Goal: Task Accomplishment & Management: Complete application form

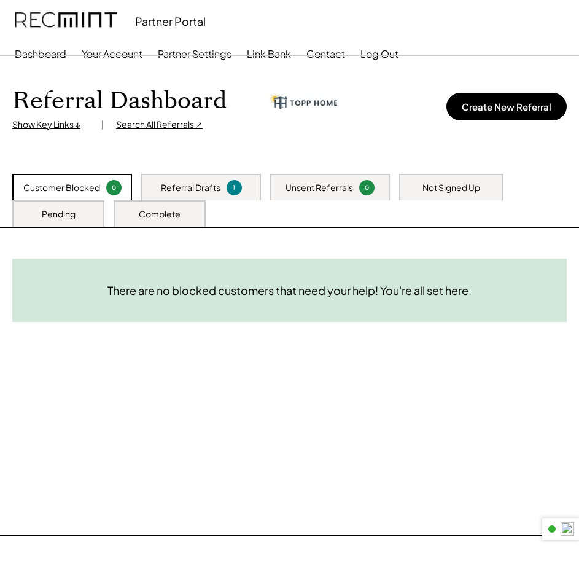
click at [212, 191] on div "Referral Drafts" at bounding box center [191, 188] width 60 height 12
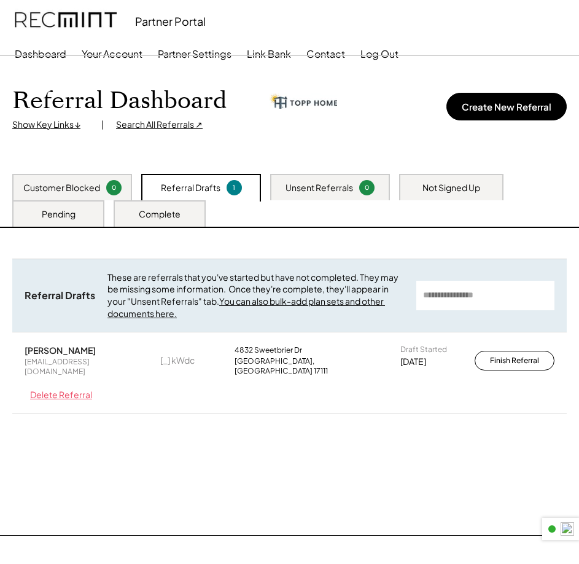
click at [68, 185] on div "Customer Blocked" at bounding box center [61, 188] width 77 height 12
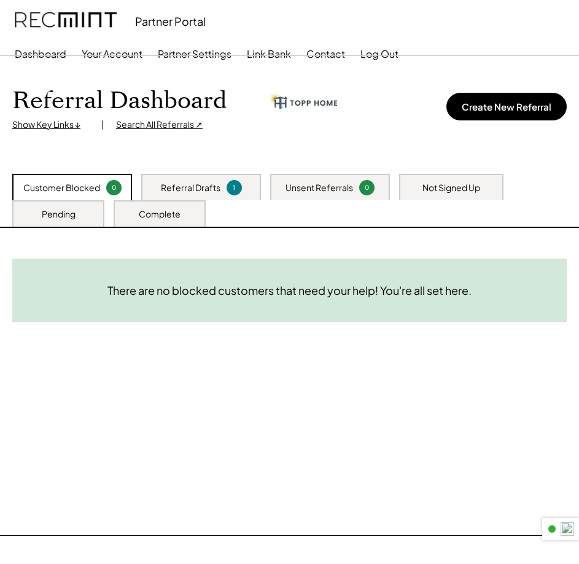
click at [229, 185] on div "1" at bounding box center [234, 187] width 12 height 9
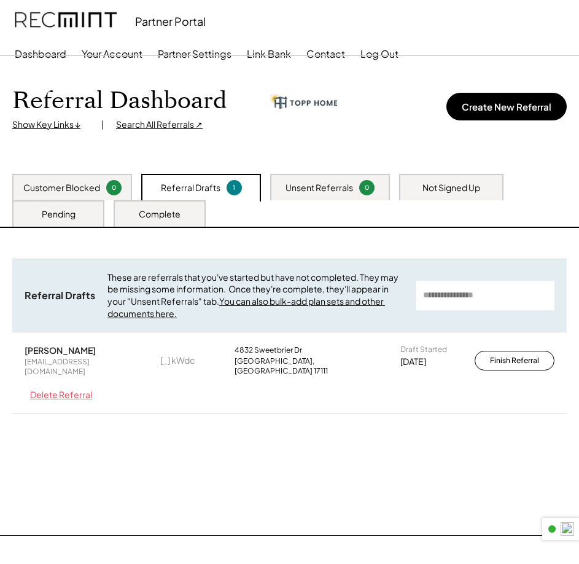
click at [162, 423] on div "Referral Drafts These are referrals that you've started but have not completed.…" at bounding box center [289, 350] width 554 height 185
click at [172, 403] on div "Robert Strong doubledragon86@verizon.net [_] kWdc 4832 Sweetbrier Dr Harrisburg…" at bounding box center [289, 372] width 554 height 80
click at [526, 355] on button "Finish Referral" at bounding box center [515, 361] width 80 height 20
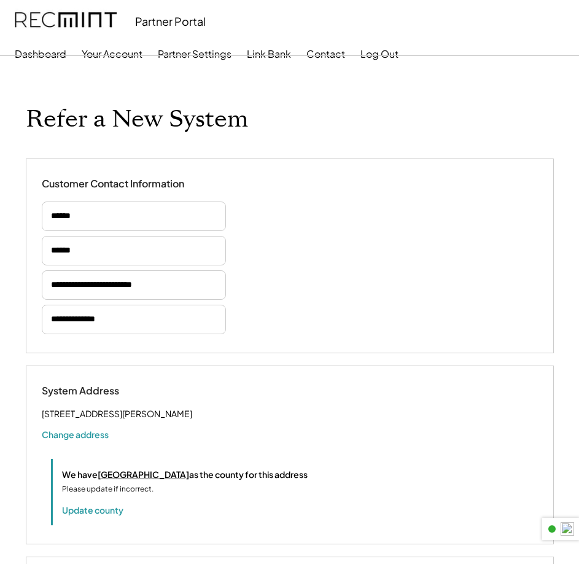
select select "**********"
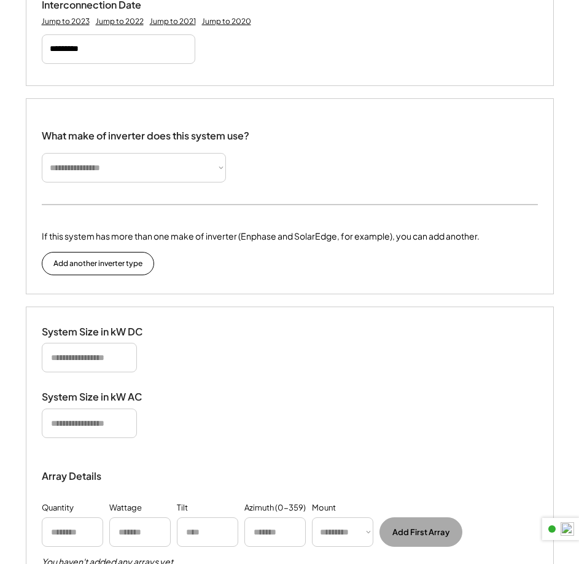
scroll to position [553, 0]
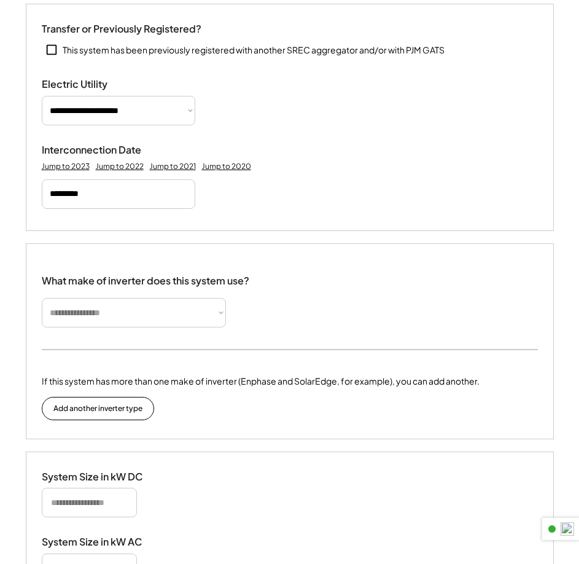
click at [212, 322] on select "**********" at bounding box center [134, 312] width 184 height 29
select select "*********"
click at [42, 313] on select "**********" at bounding box center [134, 312] width 184 height 29
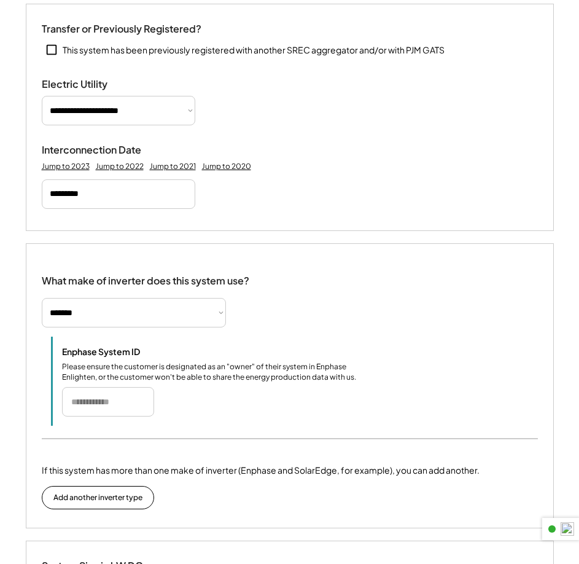
click at [93, 415] on input "input" at bounding box center [108, 401] width 92 height 29
paste input "*******"
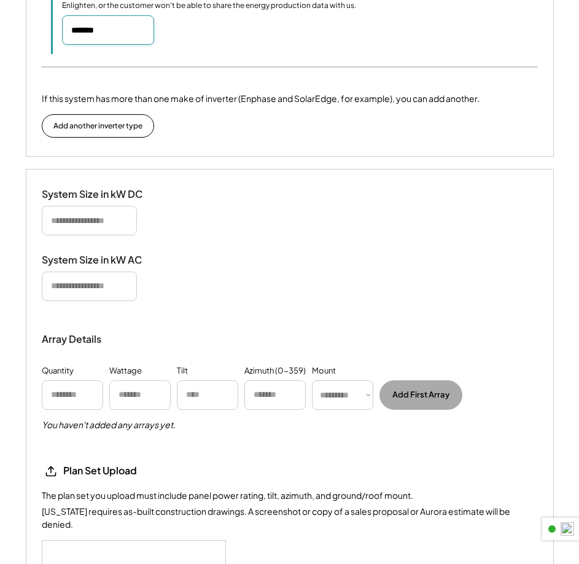
scroll to position [1105, 0]
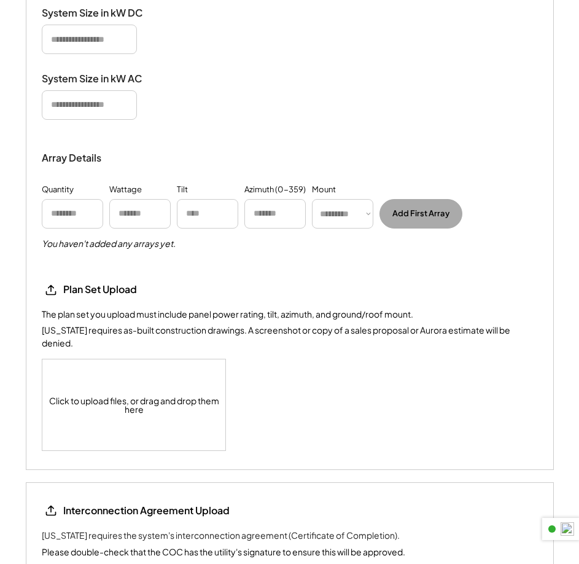
type input "*******"
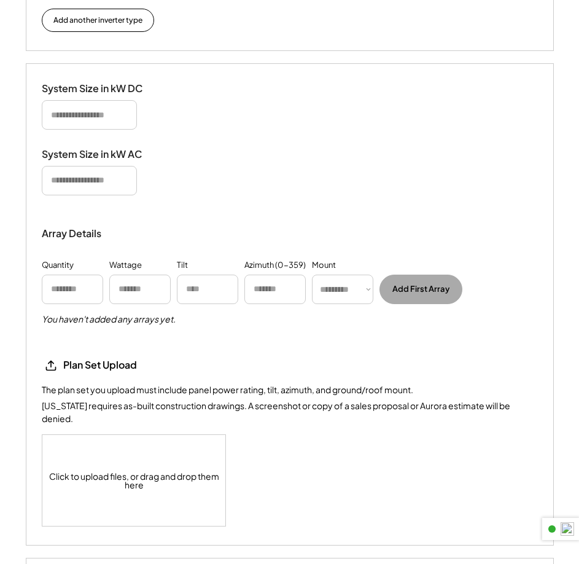
scroll to position [1181, 0]
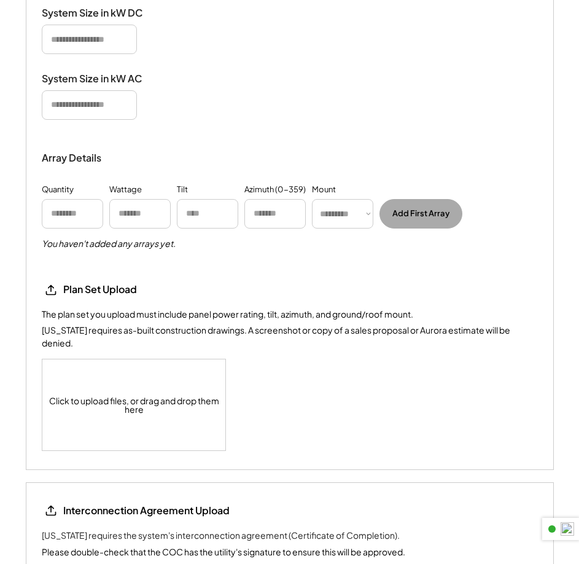
click at [72, 54] on input "input" at bounding box center [89, 39] width 95 height 29
type input "******"
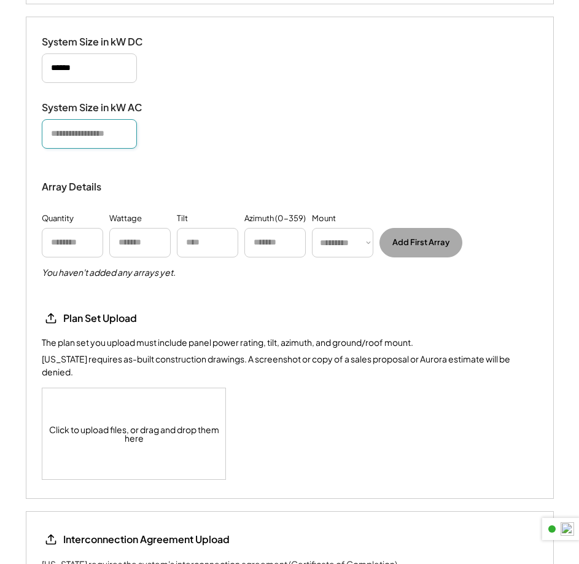
scroll to position [1209, 0]
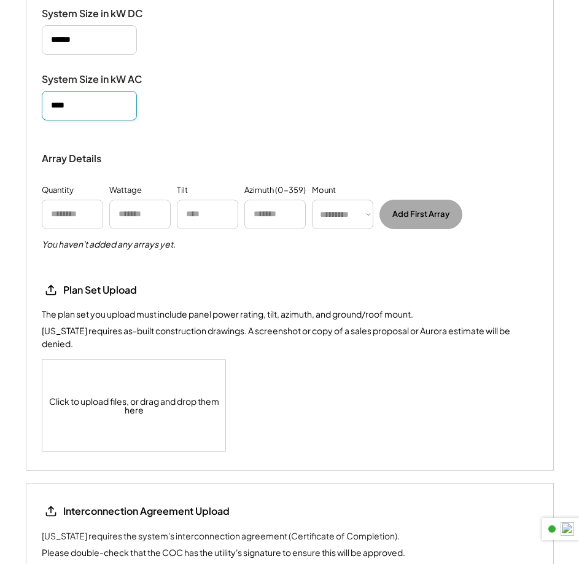
type input "****"
click at [298, 92] on div "System Size in kW AC" at bounding box center [290, 96] width 496 height 47
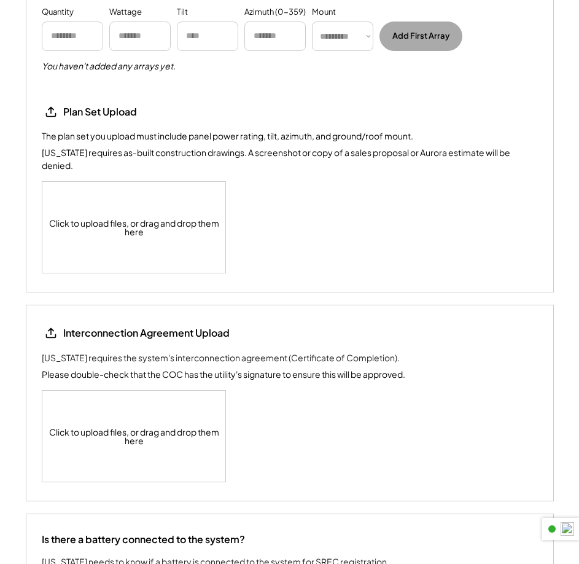
scroll to position [1393, 0]
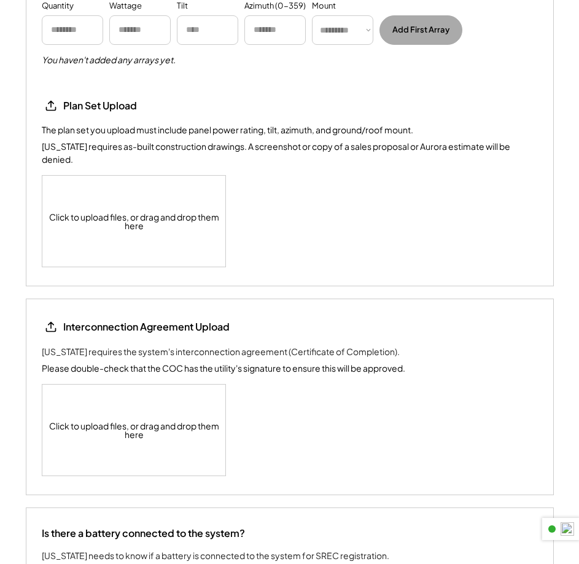
click at [161, 222] on div "Click to upload files, or drag and drop them here" at bounding box center [134, 221] width 184 height 91
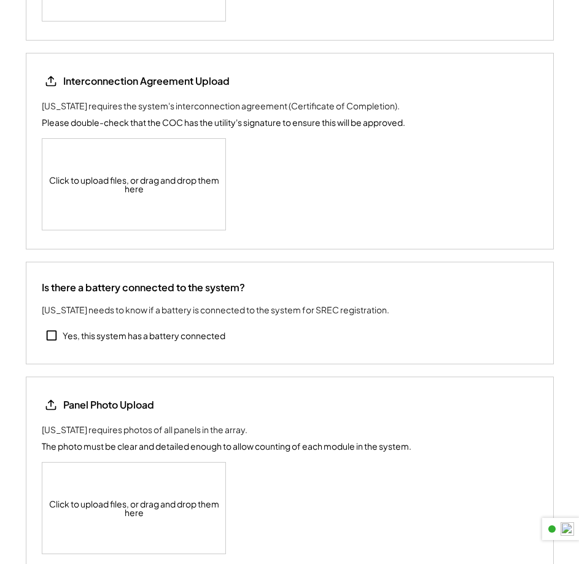
click at [144, 176] on div "Click to upload files, or drag and drop them here" at bounding box center [134, 184] width 184 height 91
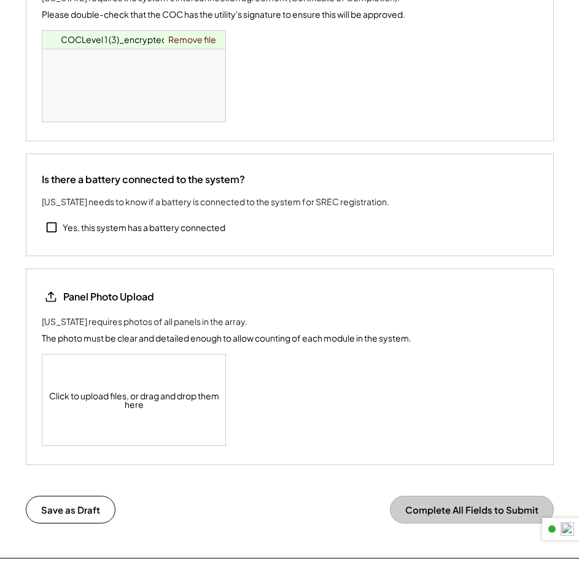
scroll to position [1842, 0]
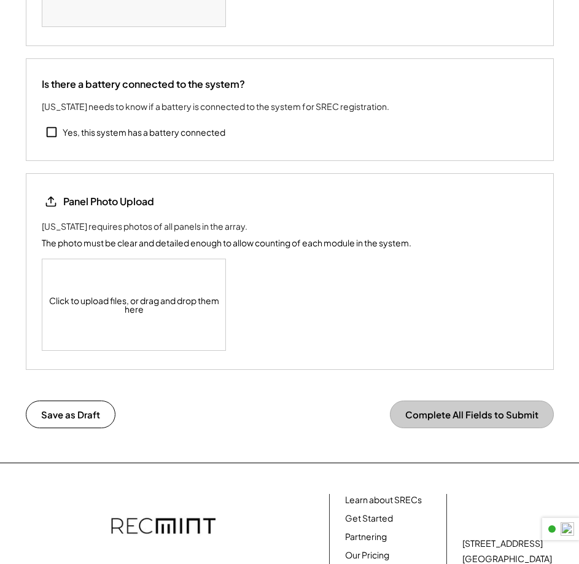
click at [139, 301] on div "Click to upload files, or drag and drop them here" at bounding box center [134, 304] width 184 height 91
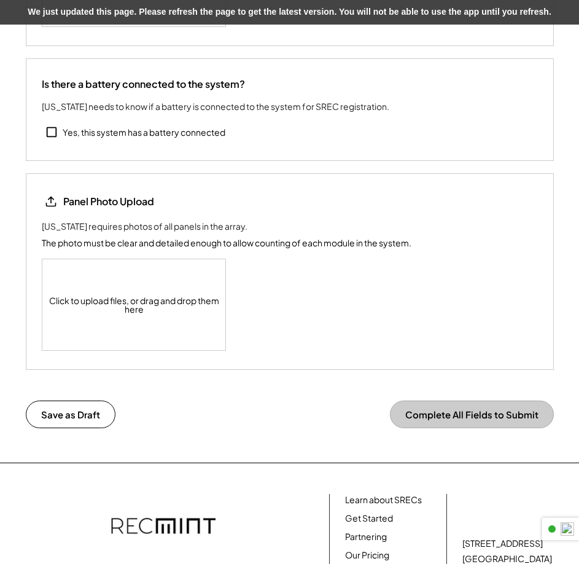
click at [103, 300] on div "Click to upload files, or drag and drop them here" at bounding box center [134, 304] width 184 height 91
click at [403, 426] on button "Complete All Fields to Submit" at bounding box center [472, 414] width 164 height 28
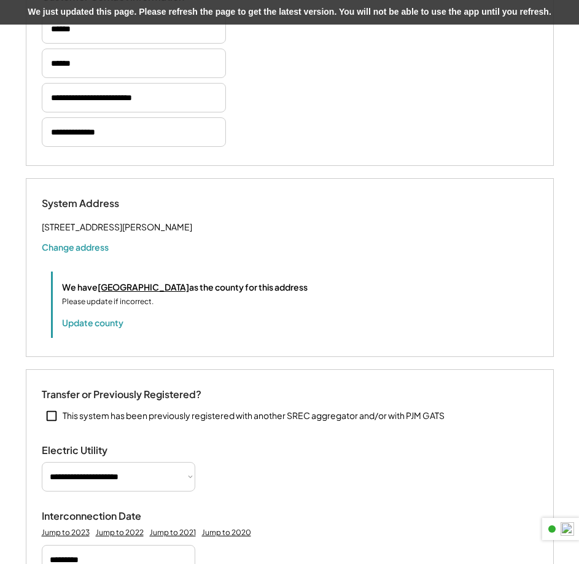
scroll to position [0, 0]
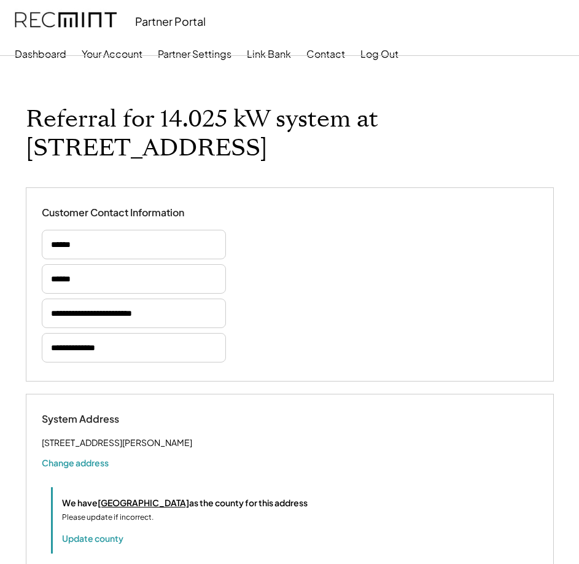
select select "*********"
select select "**********"
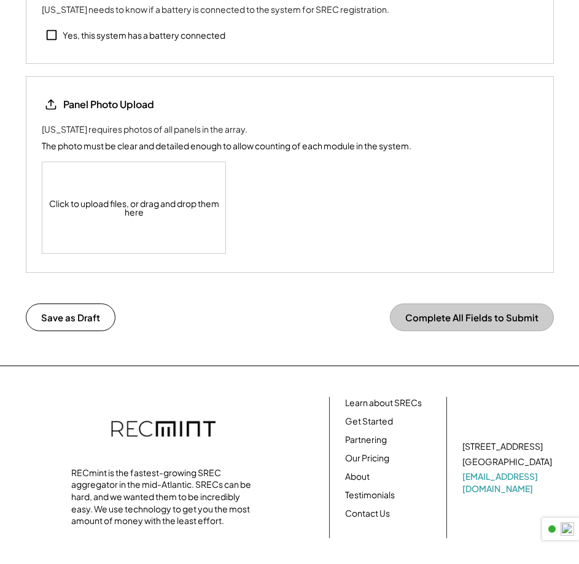
scroll to position [2032, 0]
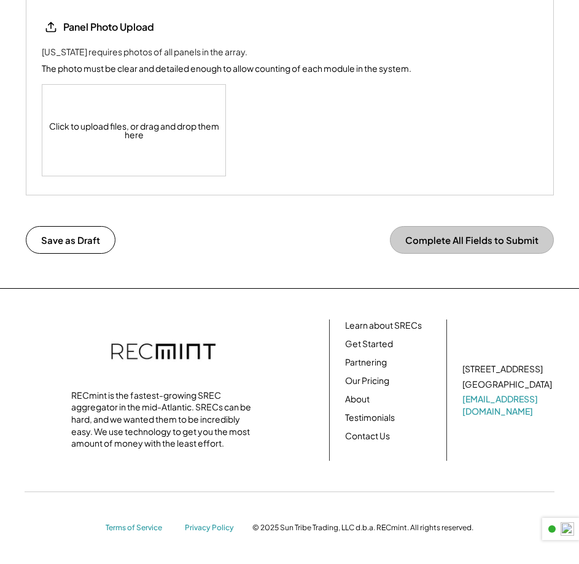
click at [166, 144] on div "Click to upload files, or drag and drop them here" at bounding box center [134, 130] width 184 height 91
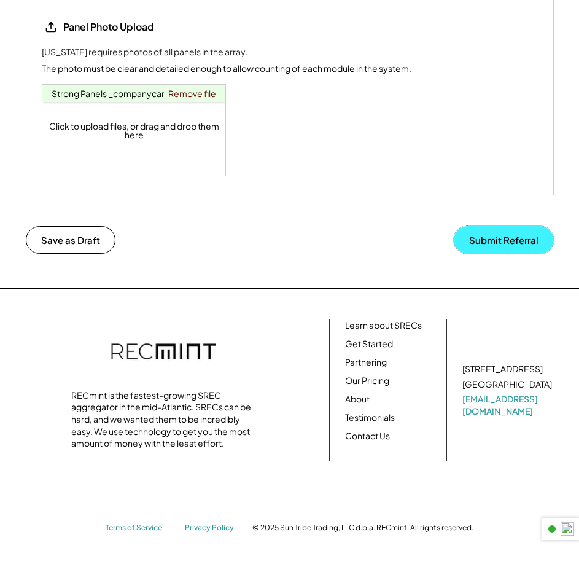
click at [483, 233] on button "Submit Referral" at bounding box center [504, 240] width 100 height 28
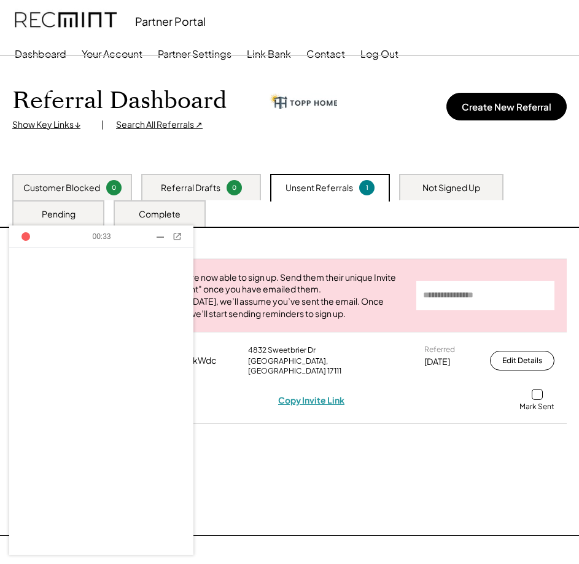
click at [299, 403] on div "Copy Invite Link" at bounding box center [311, 399] width 66 height 11
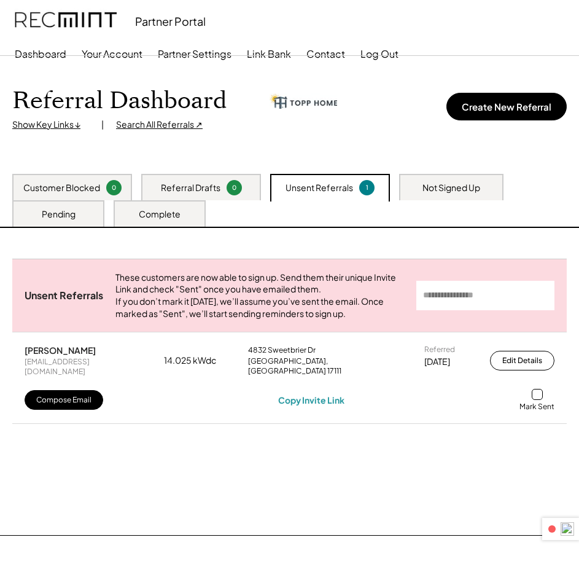
click at [538, 403] on div "Mark Sent" at bounding box center [536, 400] width 35 height 23
click at [538, 400] on div at bounding box center [537, 394] width 11 height 11
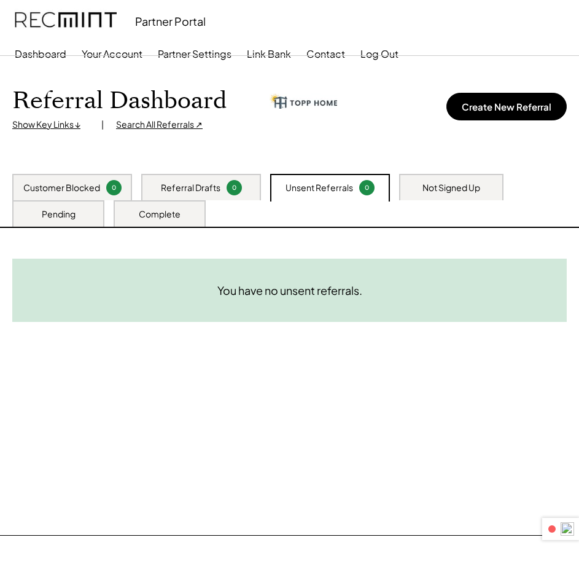
click at [98, 185] on div "Customer Blocked" at bounding box center [61, 188] width 77 height 12
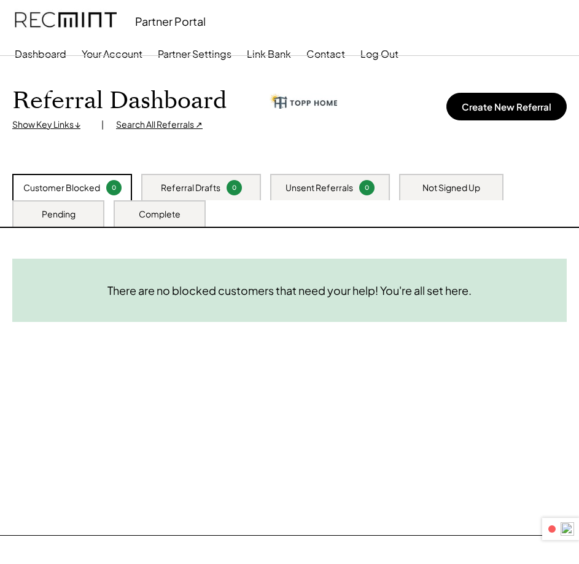
click at [254, 189] on div "Referral Drafts 0" at bounding box center [201, 187] width 120 height 26
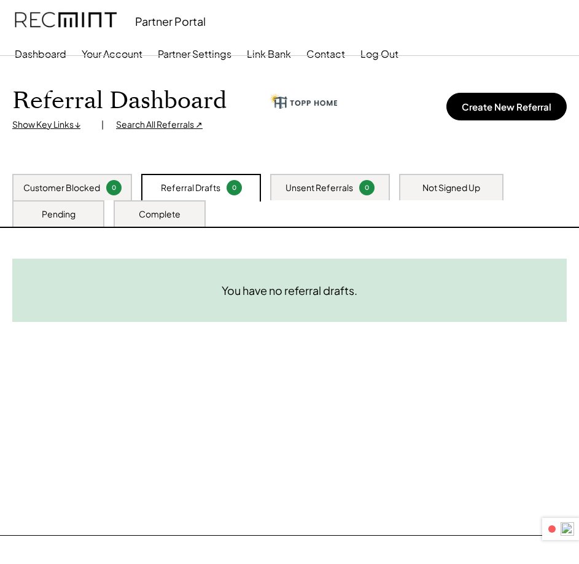
click at [325, 187] on div "Unsent Referrals" at bounding box center [319, 188] width 68 height 12
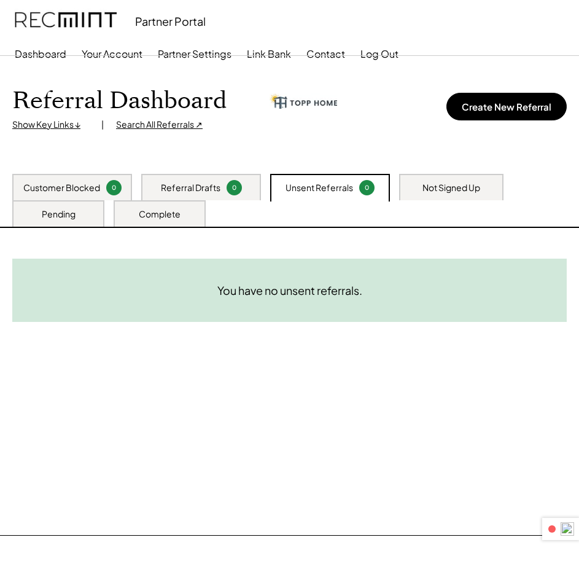
click at [68, 182] on div "Customer Blocked" at bounding box center [61, 188] width 77 height 12
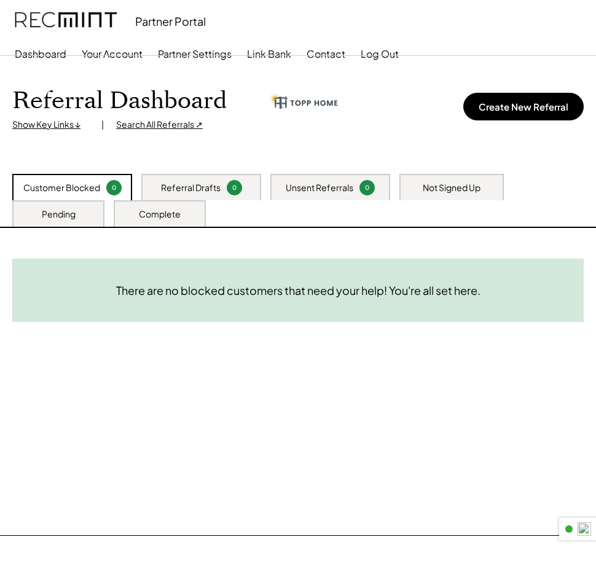
click at [199, 424] on div "There are no blocked customers that need your help! You're all set here. You ha…" at bounding box center [298, 381] width 596 height 307
click at [246, 190] on div "Referral Drafts 0" at bounding box center [201, 187] width 120 height 26
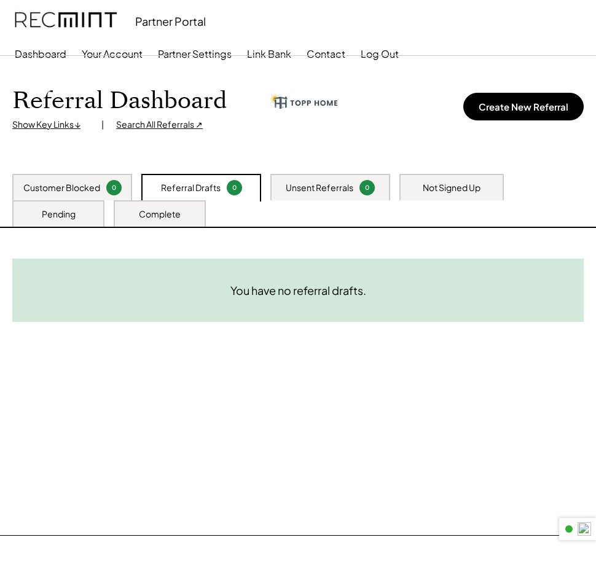
drag, startPoint x: 296, startPoint y: 187, endPoint x: 279, endPoint y: 187, distance: 16.6
click at [297, 186] on div "Unsent Referrals" at bounding box center [319, 188] width 68 height 12
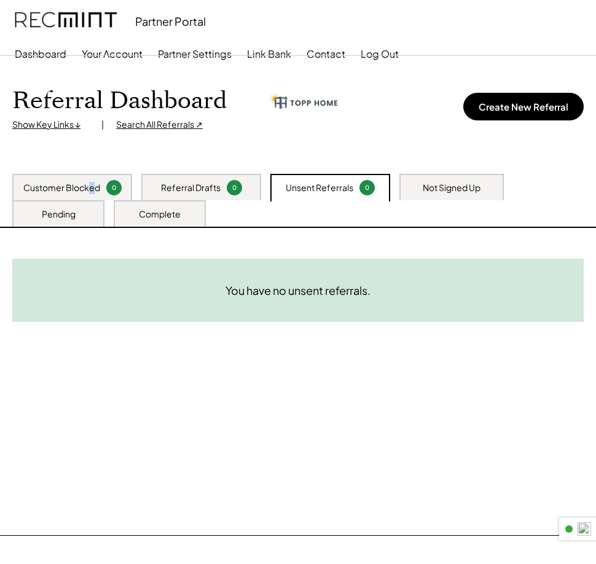
drag, startPoint x: 91, startPoint y: 186, endPoint x: 107, endPoint y: 193, distance: 16.8
click at [91, 186] on div "Customer Blocked" at bounding box center [61, 188] width 77 height 12
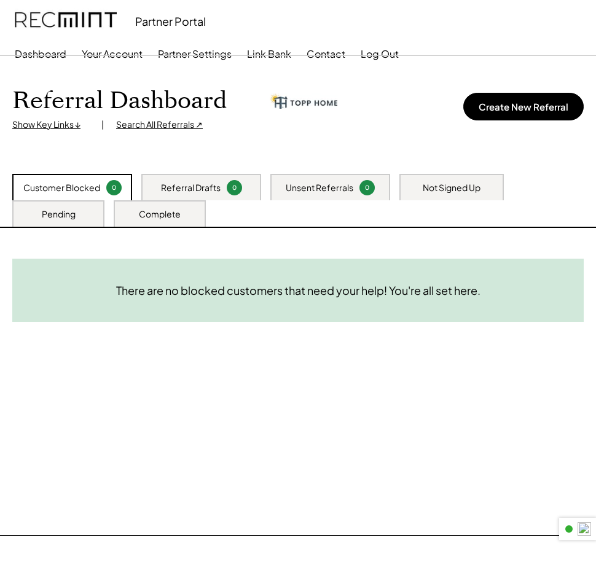
click at [429, 190] on div "Not Signed Up" at bounding box center [451, 188] width 58 height 12
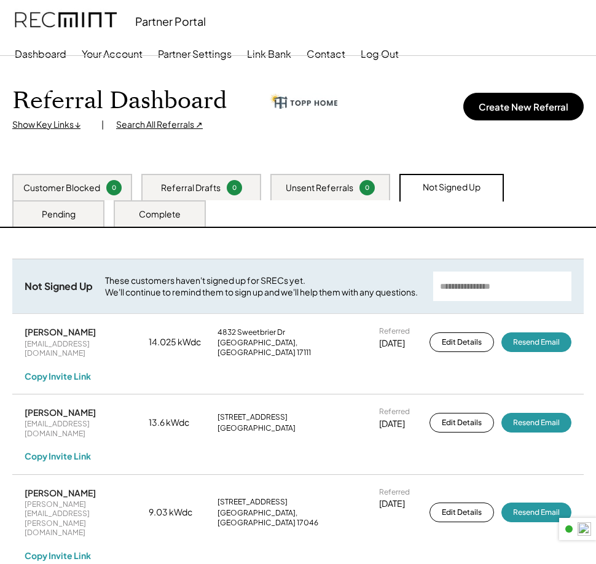
click at [77, 212] on div "Pending" at bounding box center [58, 213] width 92 height 26
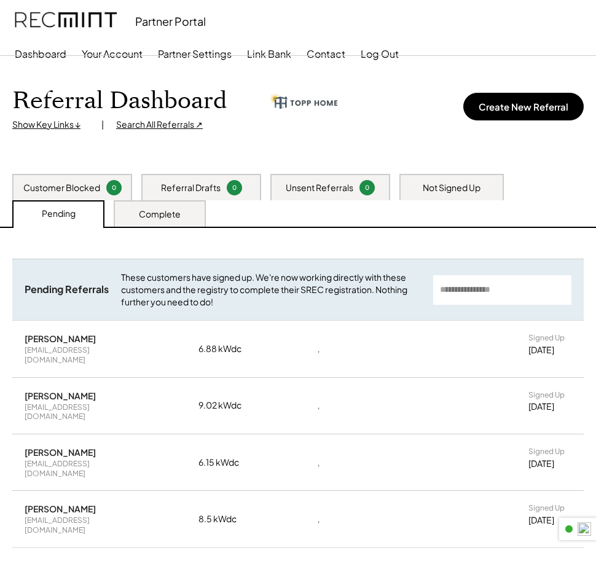
click at [158, 218] on div "Complete" at bounding box center [160, 214] width 42 height 12
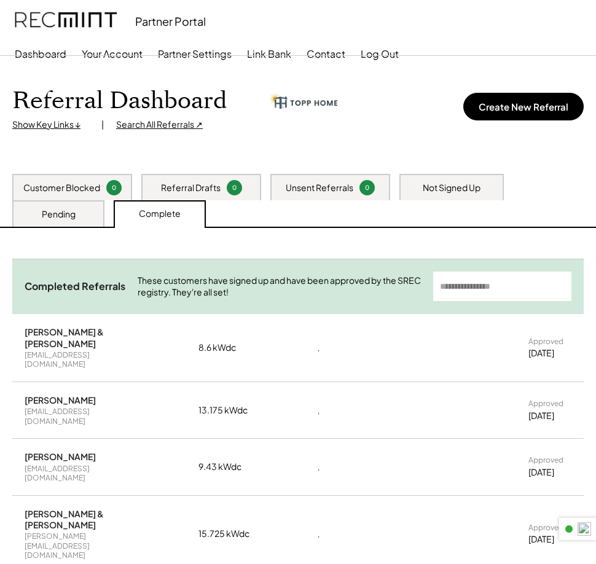
click at [72, 217] on div "Pending" at bounding box center [59, 214] width 34 height 12
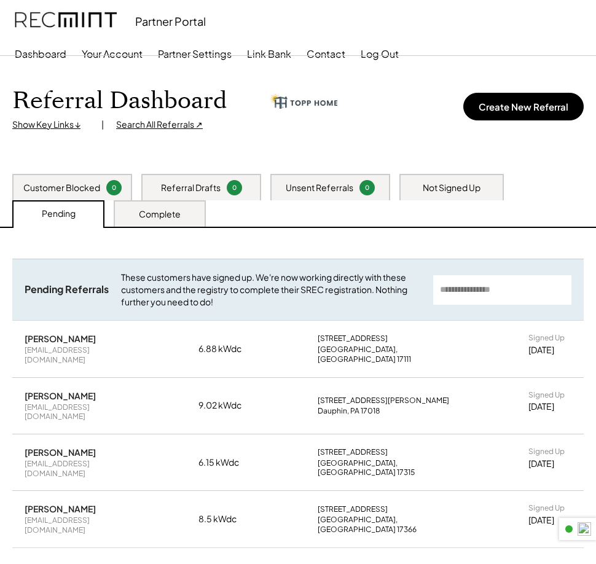
click at [80, 185] on div "Customer Blocked" at bounding box center [61, 188] width 77 height 12
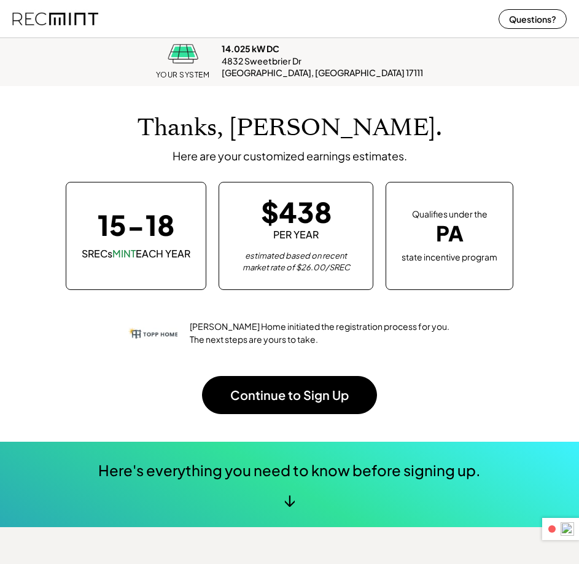
scroll to position [151, 548]
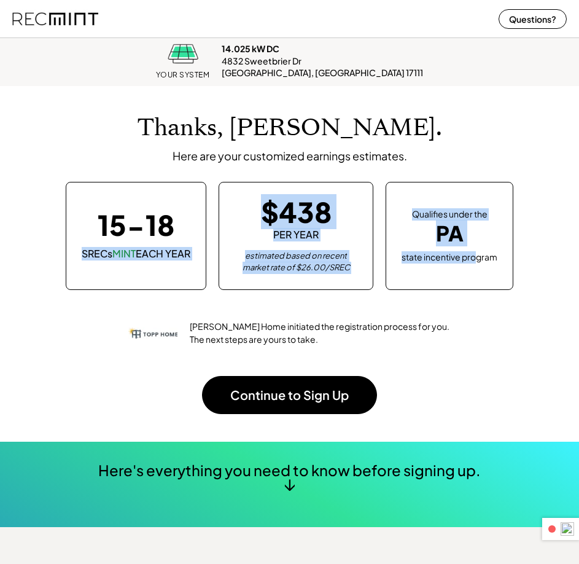
drag, startPoint x: 81, startPoint y: 254, endPoint x: 481, endPoint y: 251, distance: 399.7
click at [481, 251] on div "15-18 SRECs MINT EACH YEAR $438 PER YEAR estimated based on recent market rate …" at bounding box center [289, 236] width 554 height 108
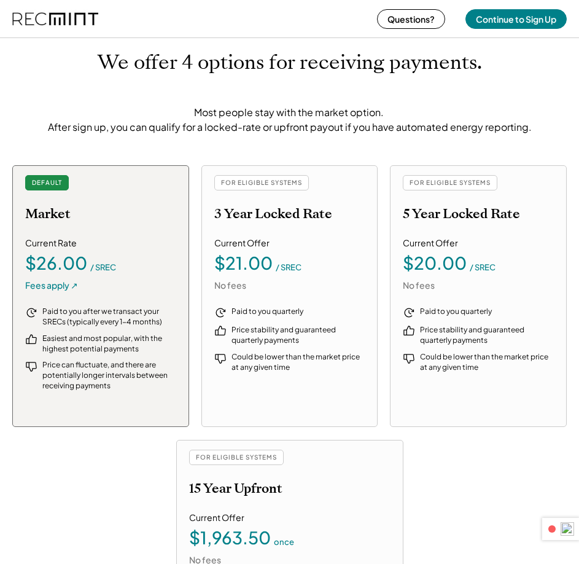
scroll to position [1781, 0]
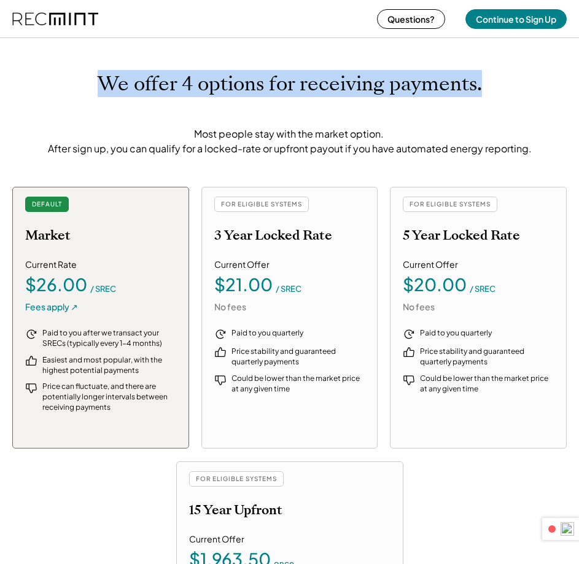
drag, startPoint x: 100, startPoint y: 74, endPoint x: 501, endPoint y: 93, distance: 401.3
click at [501, 93] on div "We offer 4 options for receiving payments. Most people stay with the market opt…" at bounding box center [289, 114] width 554 height 84
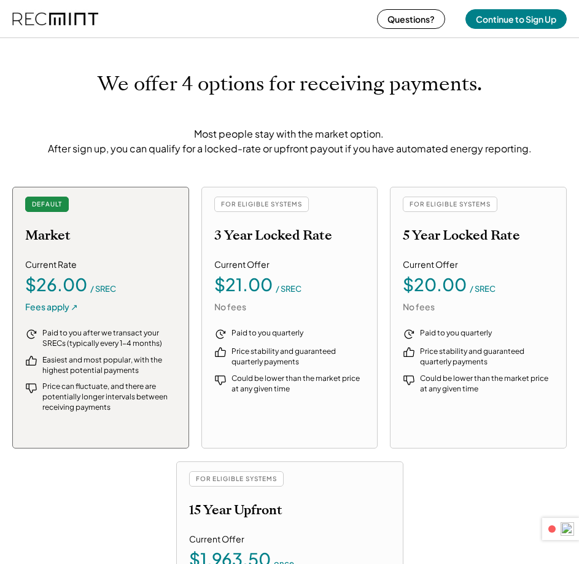
click at [503, 104] on div "We offer 4 options for receiving payments. Most people stay with the market opt…" at bounding box center [289, 114] width 554 height 84
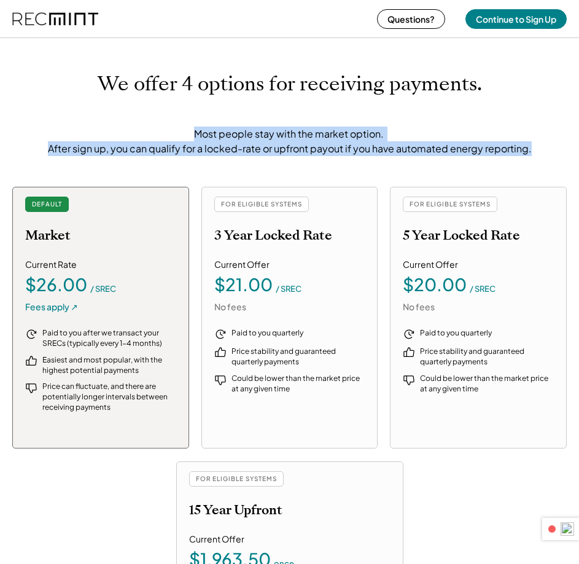
drag, startPoint x: 195, startPoint y: 133, endPoint x: 528, endPoint y: 170, distance: 335.4
click at [532, 165] on div "We offer 4 options for receiving payments. Most people stay with the market opt…" at bounding box center [289, 398] width 579 height 750
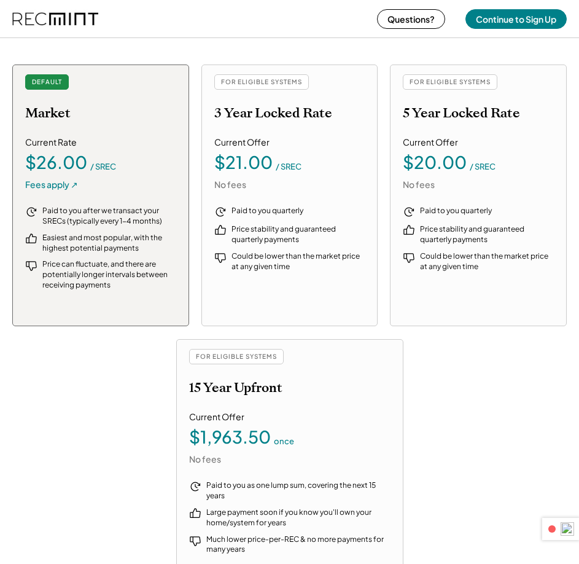
scroll to position [1903, 0]
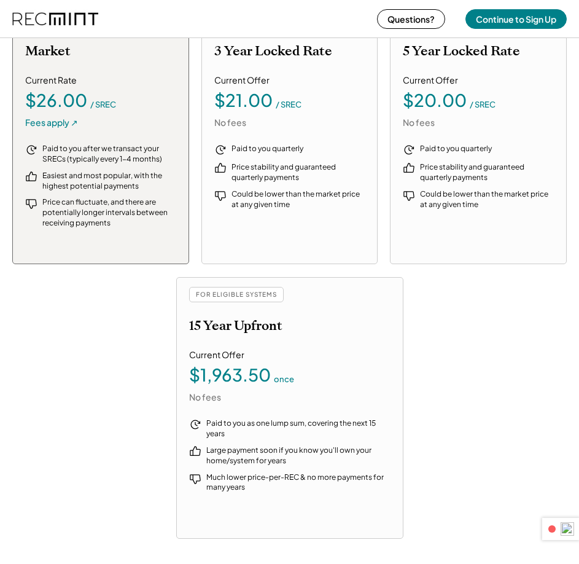
click at [497, 313] on div "DEFAULT Market Current Rate $26.00 / SREC Fees apply ↗ Paid to you after we tra…" at bounding box center [289, 270] width 554 height 537
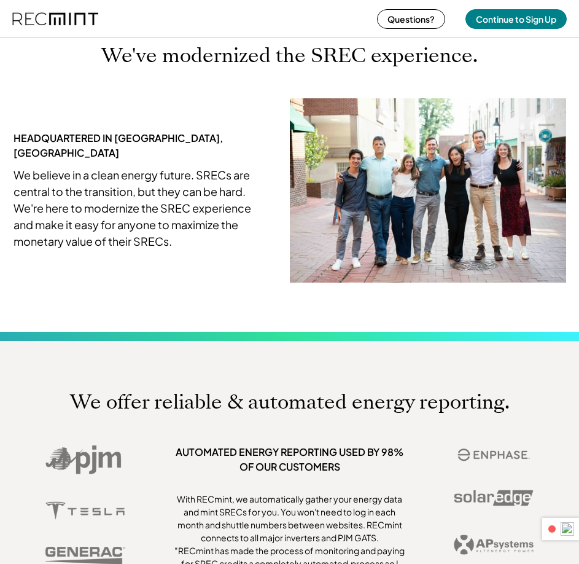
scroll to position [3684, 0]
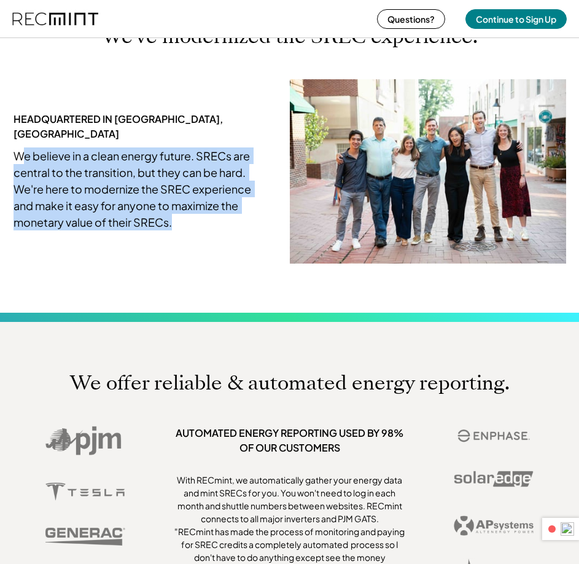
drag, startPoint x: 18, startPoint y: 160, endPoint x: 254, endPoint y: 223, distance: 243.5
click at [254, 223] on div "HEADQUARTERED IN [GEOGRAPHIC_DATA], [GEOGRAPHIC_DATA] We believe in a clean ene…" at bounding box center [290, 171] width 553 height 184
click at [243, 227] on div "We believe in a clean energy future. SRECs are central to the transition, but t…" at bounding box center [133, 188] width 239 height 83
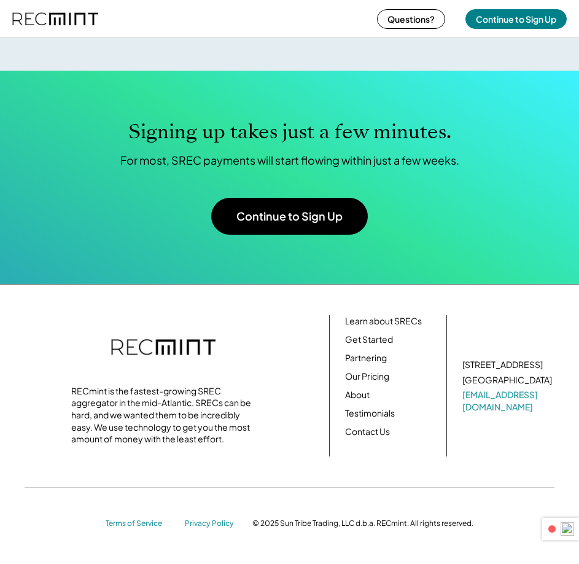
scroll to position [4728, 0]
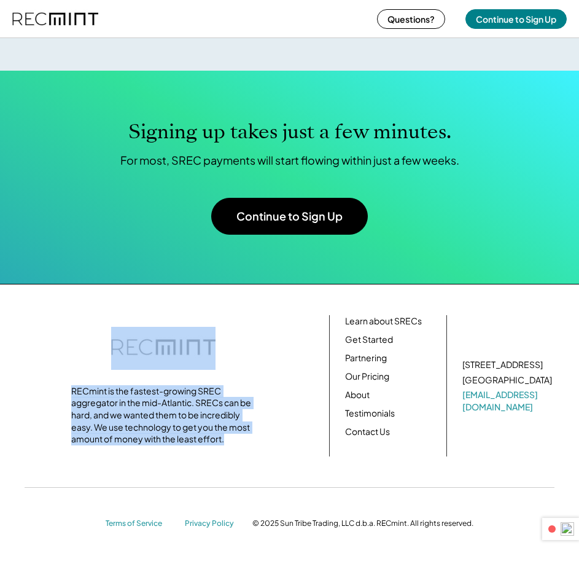
drag, startPoint x: 107, startPoint y: 349, endPoint x: 238, endPoint y: 445, distance: 162.1
click at [238, 445] on div "RECmint is the fastest-growing SREC aggregator in the mid-Atlantic. SRECs can b…" at bounding box center [162, 386] width 301 height 118
click at [238, 445] on div "RECmint is the fastest-growing SREC aggregator in the mid-Atlantic. SRECs can b…" at bounding box center [163, 415] width 184 height 60
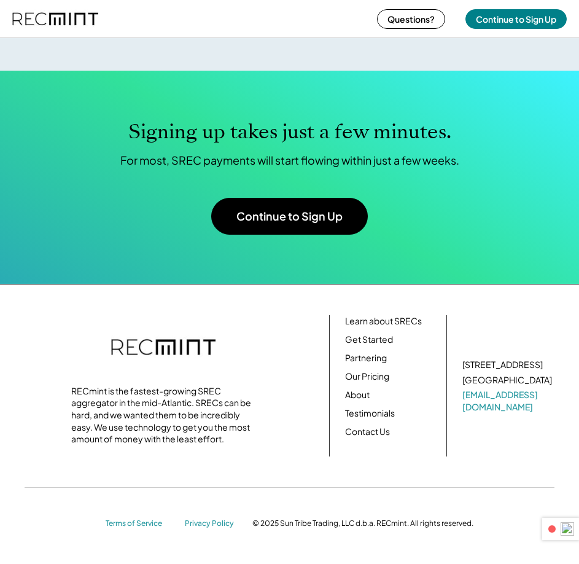
drag, startPoint x: 341, startPoint y: 320, endPoint x: 413, endPoint y: 422, distance: 124.3
click at [413, 422] on div "RECmint is the fastest-growing SREC aggregator in the mid-Atlantic. SRECs can b…" at bounding box center [289, 385] width 554 height 141
click at [203, 12] on div "Questions? Continue to Sign Up" at bounding box center [289, 18] width 579 height 37
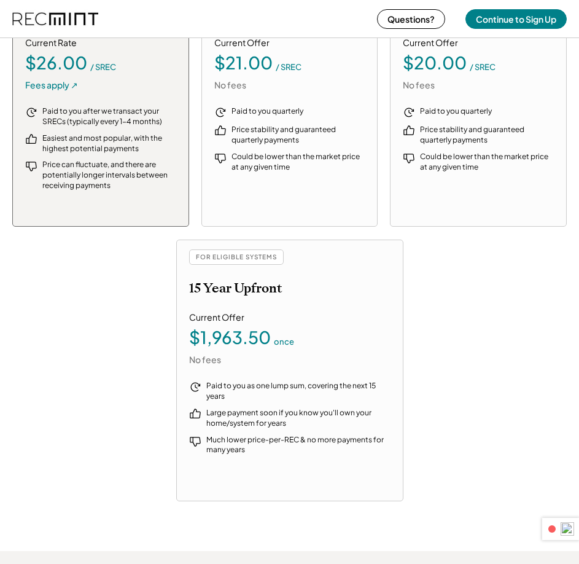
scroll to position [1947, 0]
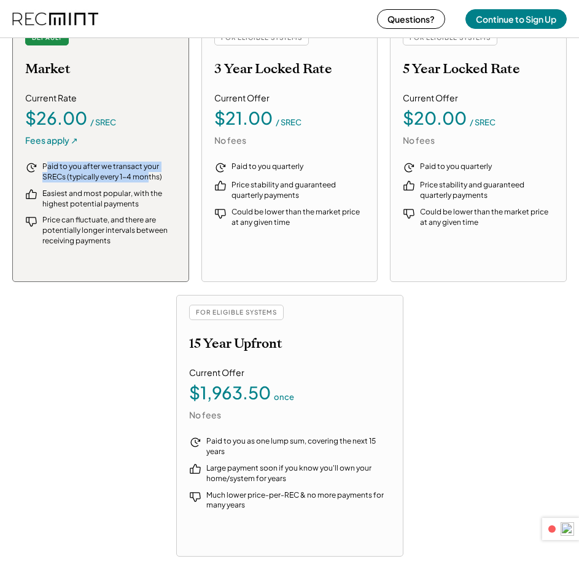
drag, startPoint x: 46, startPoint y: 165, endPoint x: 149, endPoint y: 184, distance: 104.4
click at [148, 184] on div "Paid to you after we transact your SRECs (typically every 1-4 months) Easiest a…" at bounding box center [100, 213] width 151 height 104
click at [152, 187] on div "Paid to you after we transact your SRECs (typically every 1-4 months) Easiest a…" at bounding box center [100, 213] width 151 height 104
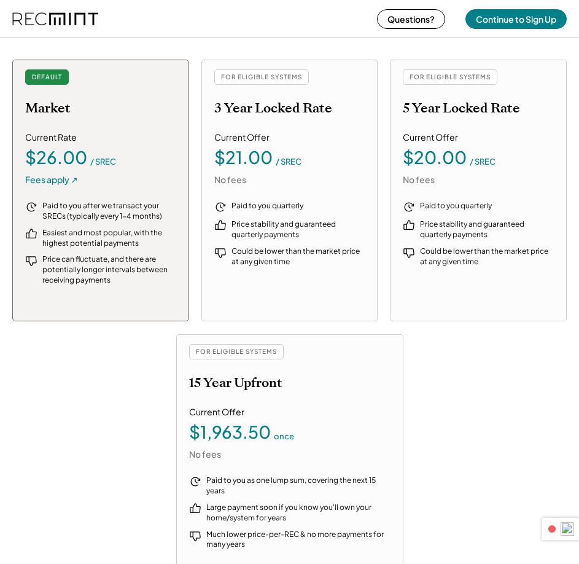
scroll to position [1886, 0]
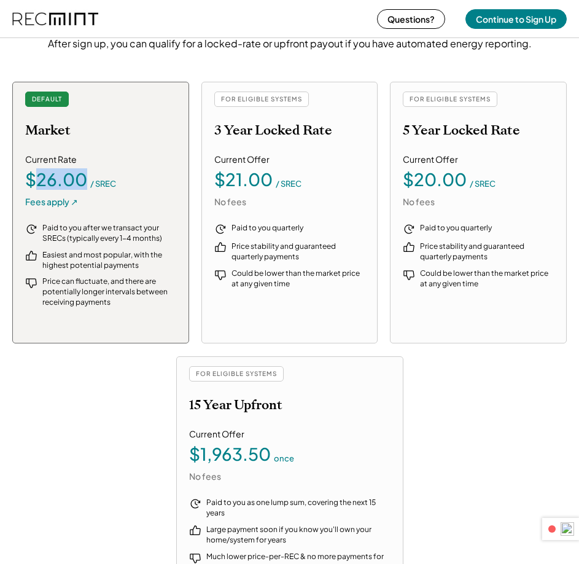
drag, startPoint x: 36, startPoint y: 179, endPoint x: 87, endPoint y: 181, distance: 51.0
click at [87, 181] on div "$26.00" at bounding box center [56, 179] width 62 height 17
click at [114, 192] on div "Current Rate $26.00 / SREC Fees apply ↗" at bounding box center [100, 180] width 151 height 54
drag, startPoint x: 197, startPoint y: 451, endPoint x: 298, endPoint y: 452, distance: 100.7
click at [298, 452] on div "$1,963.50 once" at bounding box center [289, 453] width 201 height 17
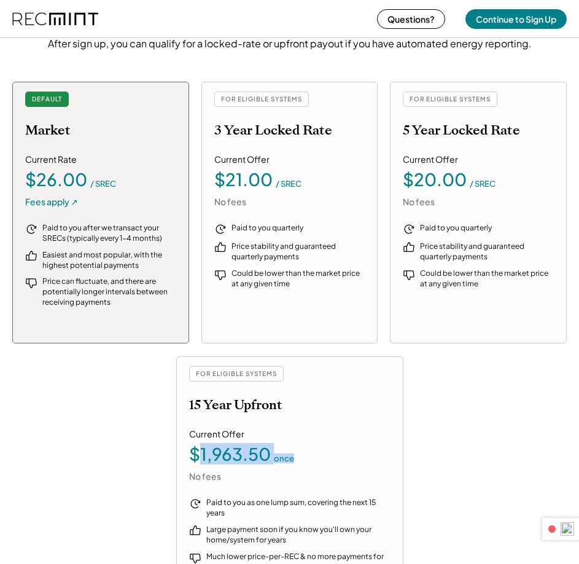
click at [300, 452] on div "$1,963.50 once" at bounding box center [289, 453] width 201 height 17
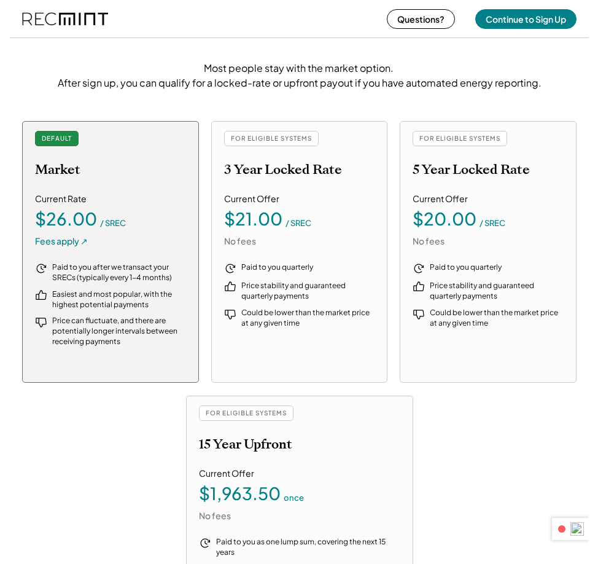
scroll to position [1824, 0]
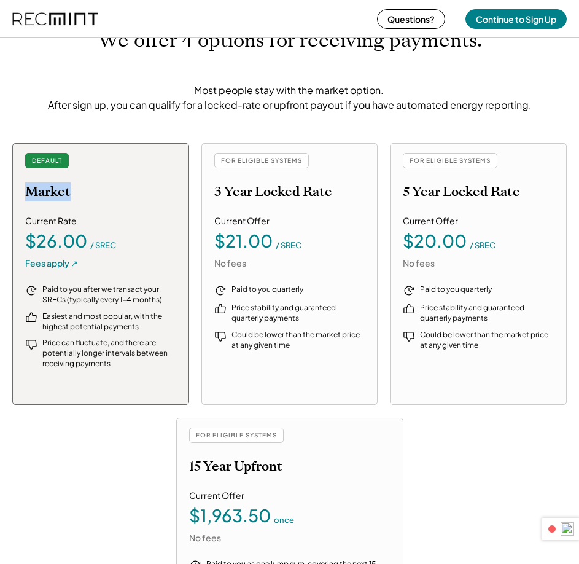
drag, startPoint x: 28, startPoint y: 189, endPoint x: 80, endPoint y: 192, distance: 52.2
click at [80, 192] on div "DEFAULT Market Current Rate $26.00 / SREC Fees apply ↗ Paid to you after we tra…" at bounding box center [100, 274] width 177 height 262
click at [101, 190] on div "DEFAULT Market" at bounding box center [100, 176] width 151 height 47
drag, startPoint x: 24, startPoint y: 189, endPoint x: 80, endPoint y: 192, distance: 56.0
click at [80, 192] on div "DEFAULT Market Current Rate $26.00 / SREC Fees apply ↗ Paid to you after we tra…" at bounding box center [100, 274] width 177 height 262
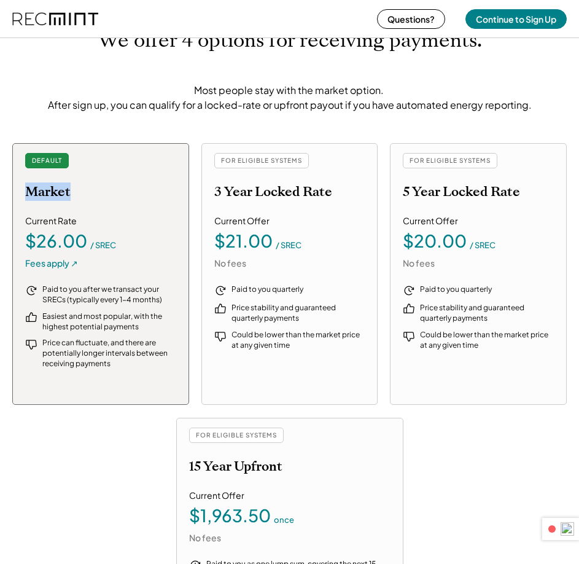
click at [100, 192] on div "DEFAULT Market" at bounding box center [100, 176] width 151 height 47
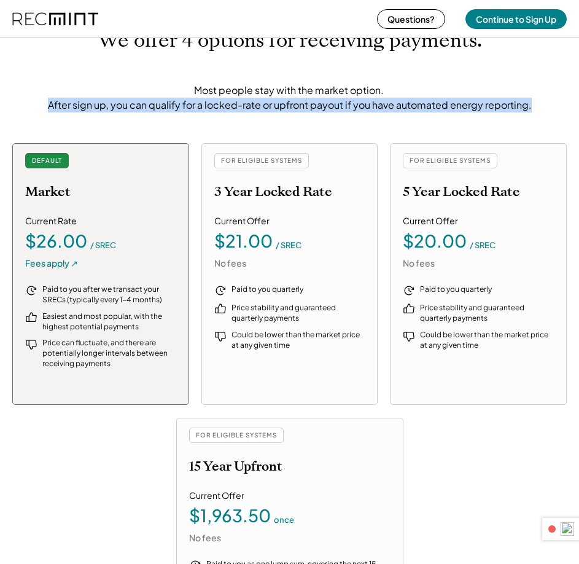
drag, startPoint x: 46, startPoint y: 106, endPoint x: 532, endPoint y: 113, distance: 486.3
click at [532, 113] on div "We offer 4 options for receiving payments. Most people stay with the market opt…" at bounding box center [289, 354] width 579 height 750
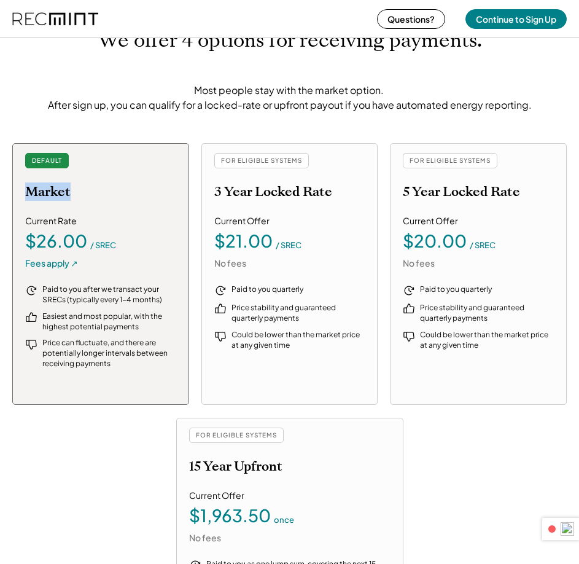
drag, startPoint x: 28, startPoint y: 189, endPoint x: 100, endPoint y: 188, distance: 72.5
click at [100, 188] on div "DEFAULT Market" at bounding box center [100, 176] width 151 height 47
click at [107, 188] on div "DEFAULT Market" at bounding box center [100, 176] width 151 height 47
drag, startPoint x: 32, startPoint y: 194, endPoint x: 68, endPoint y: 194, distance: 36.2
click at [68, 194] on h2 "Market" at bounding box center [47, 192] width 45 height 16
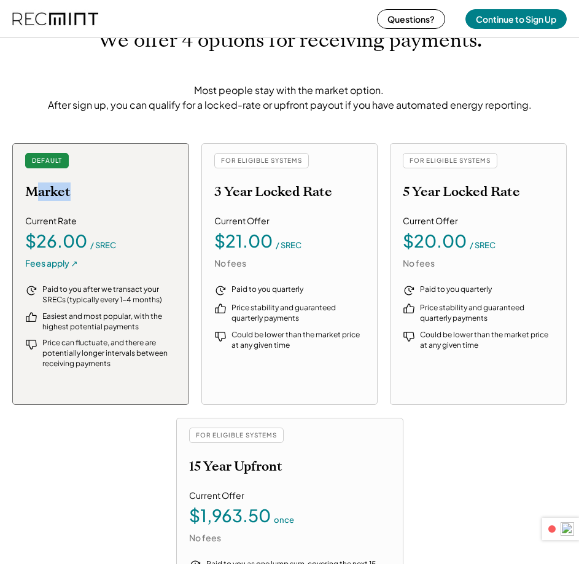
click at [87, 196] on div "DEFAULT Market" at bounding box center [100, 176] width 151 height 47
click at [105, 206] on div "DEFAULT Market Current Rate $26.00 / SREC Fees apply ↗ Paid to you after we tra…" at bounding box center [100, 274] width 177 height 262
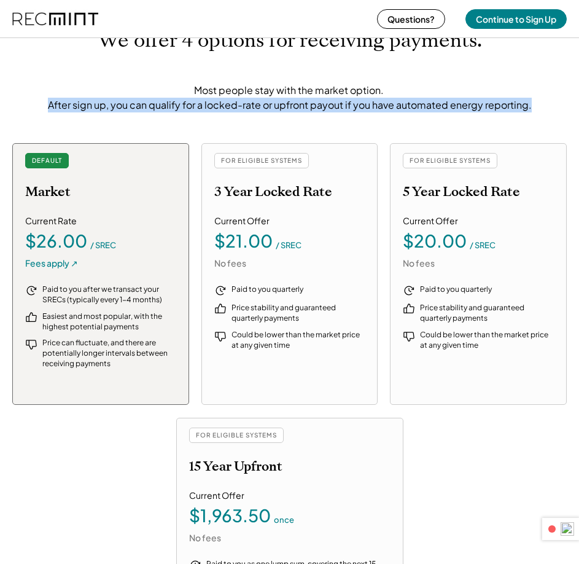
drag, startPoint x: 50, startPoint y: 103, endPoint x: 530, endPoint y: 112, distance: 480.2
click at [530, 112] on div "Most people stay with the market option. After sign up, you can qualify for a l…" at bounding box center [289, 97] width 491 height 29
click at [530, 116] on div "We offer 4 options for receiving payments. Most people stay with the market opt…" at bounding box center [289, 354] width 579 height 750
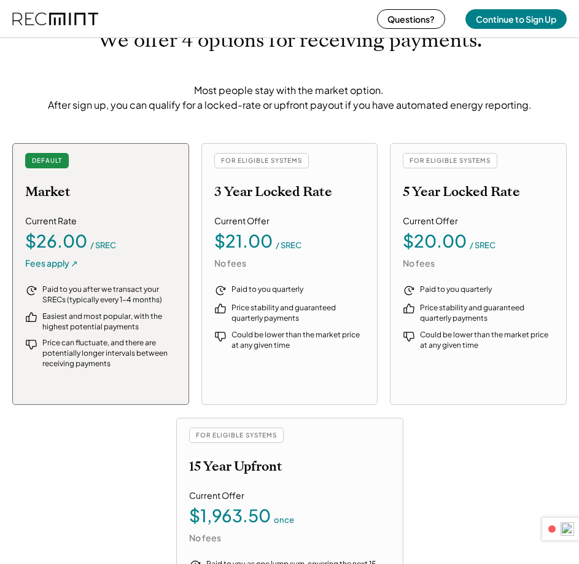
click at [528, 456] on div "DEFAULT Market Current Rate $26.00 / SREC Fees apply ↗ Paid to you after we tra…" at bounding box center [289, 411] width 554 height 537
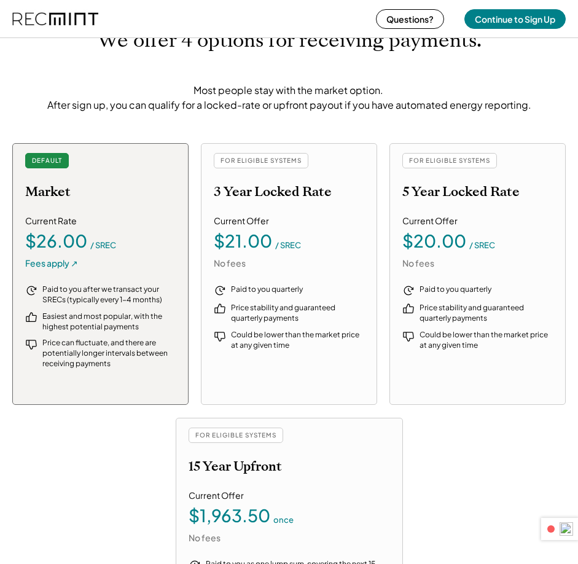
scroll to position [151, 547]
click at [506, 472] on div "DEFAULT Market Current Rate $26.00 / SREC Fees apply ↗ Paid to you after we tra…" at bounding box center [288, 411] width 553 height 537
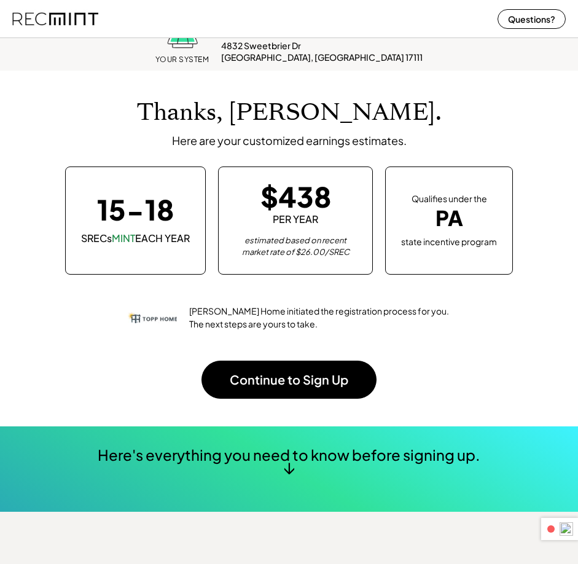
scroll to position [0, 0]
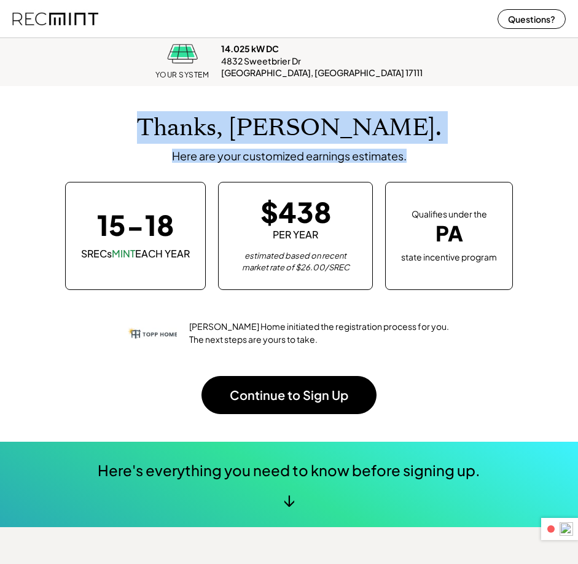
drag, startPoint x: 199, startPoint y: 120, endPoint x: 413, endPoint y: 152, distance: 216.0
click at [413, 151] on div "Thanks, [PERSON_NAME]. Here are your customized earnings estimates." at bounding box center [288, 138] width 553 height 49
click at [460, 157] on div "Thanks, [PERSON_NAME]. Here are your customized earnings estimates." at bounding box center [288, 138] width 553 height 49
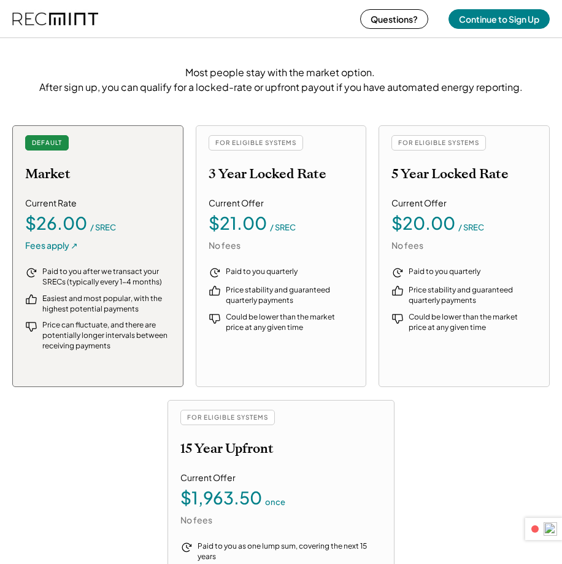
scroll to position [151, 532]
click at [542, 522] on header "1 Call on other devices Current Call View Calls" at bounding box center [521, 529] width 82 height 22
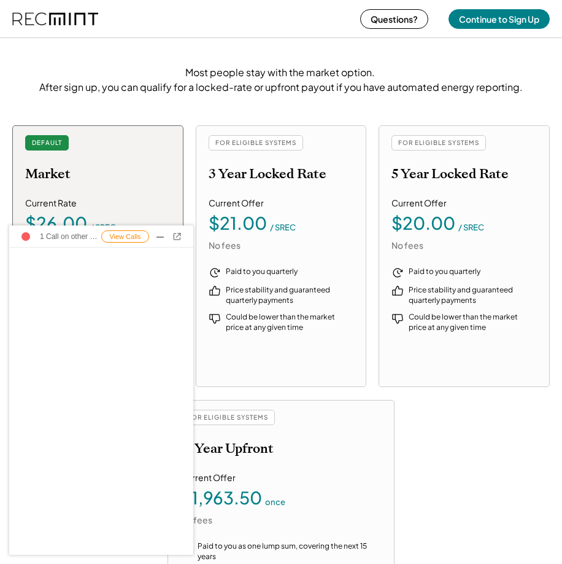
scroll to position [0, 0]
click at [136, 231] on div "View Calls" at bounding box center [125, 236] width 48 height 12
click at [85, 238] on div "1 Call on other devices" at bounding box center [101, 236] width 61 height 10
click at [157, 237] on div at bounding box center [160, 237] width 6 height 1
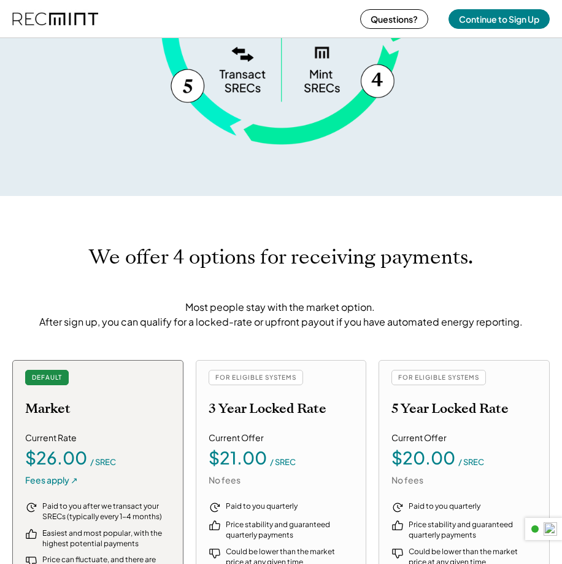
scroll to position [1474, 0]
